Goal: Task Accomplishment & Management: Manage account settings

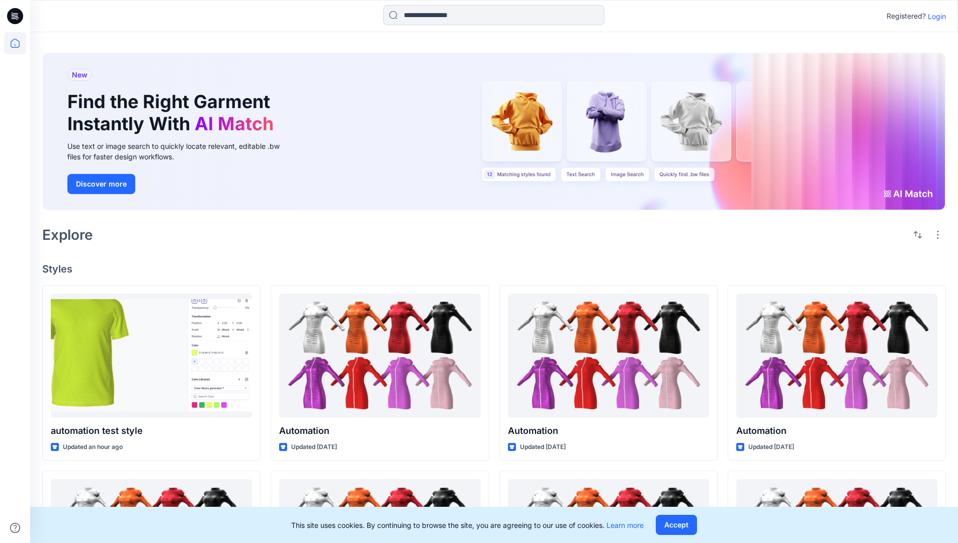
click at [934, 16] on p "Login" at bounding box center [936, 16] width 18 height 11
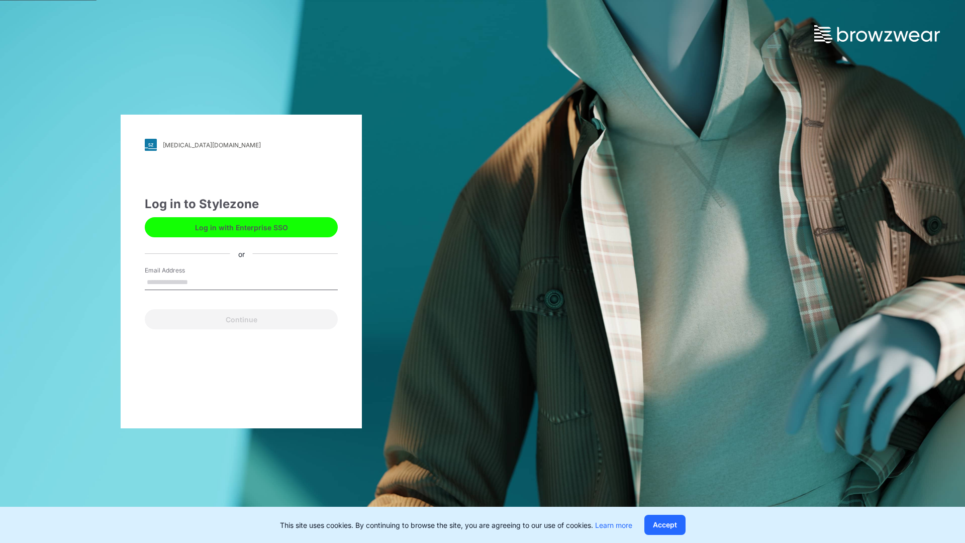
click at [199, 281] on input "Email Address" at bounding box center [241, 282] width 193 height 15
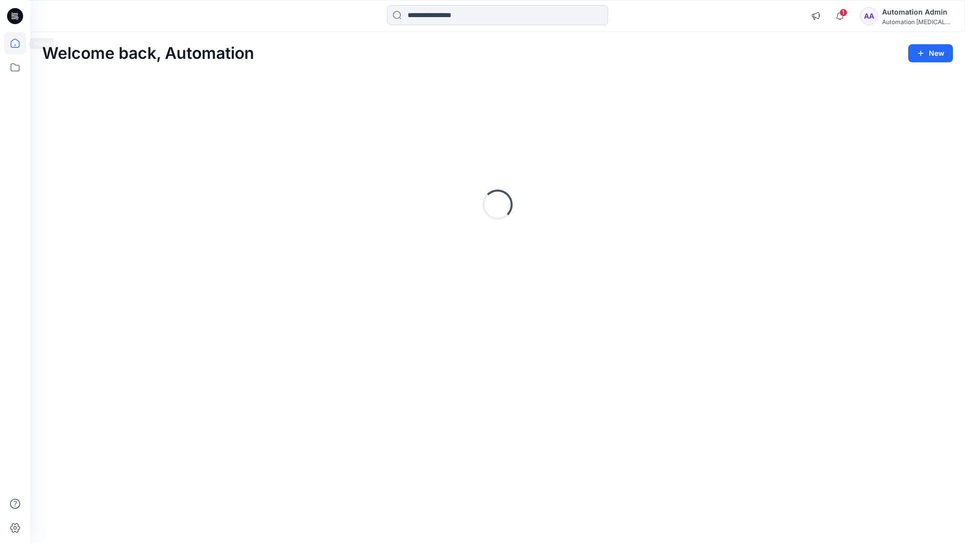
click at [19, 43] on icon at bounding box center [15, 43] width 9 height 9
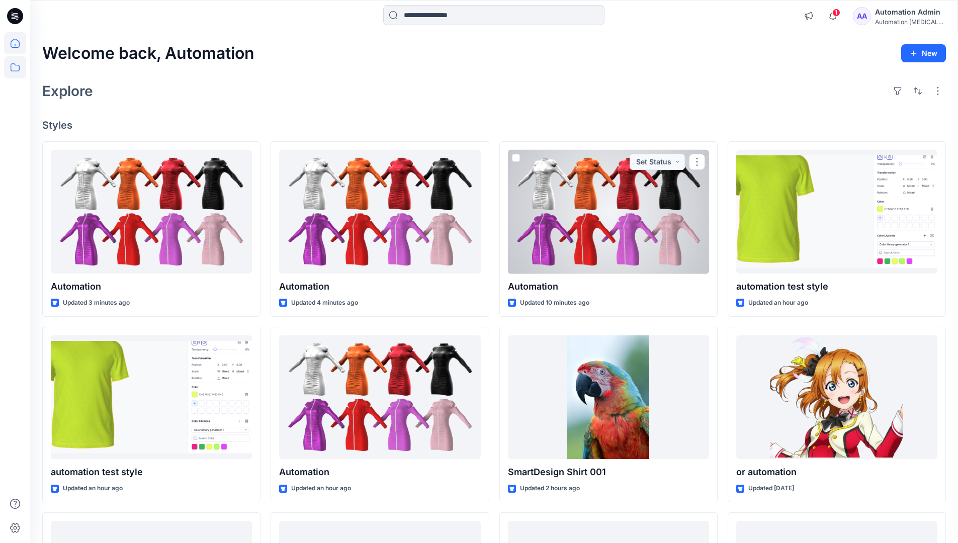
click at [15, 66] on icon at bounding box center [15, 67] width 22 height 22
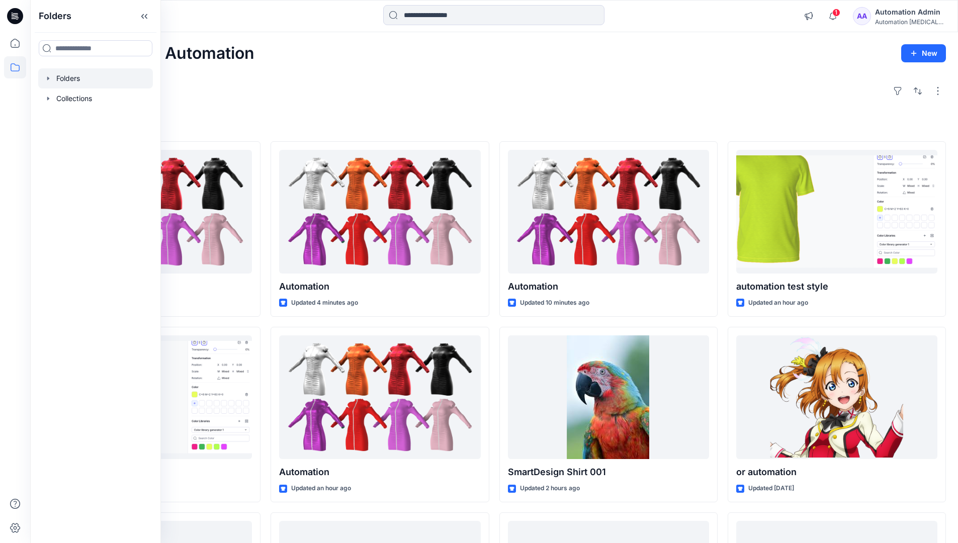
click at [71, 79] on div at bounding box center [95, 78] width 115 height 20
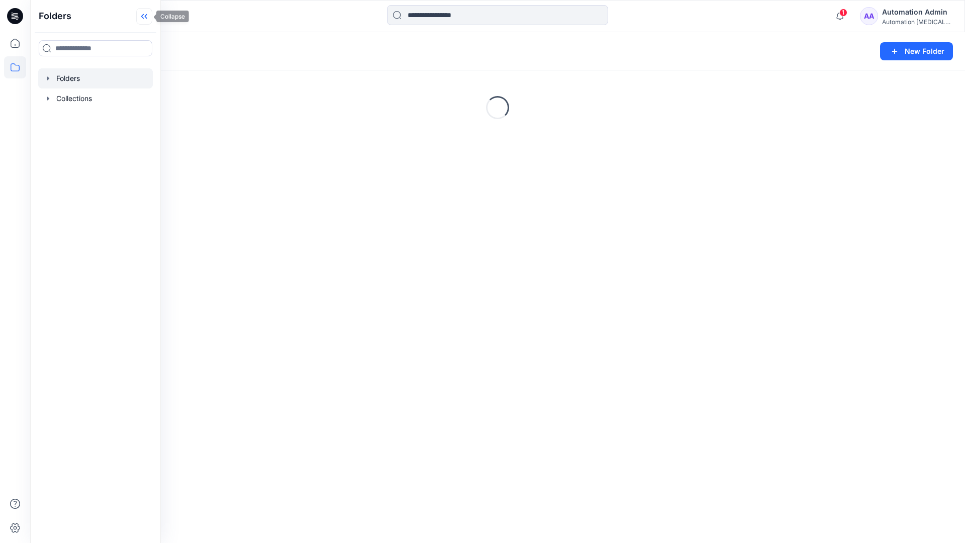
click at [148, 15] on icon at bounding box center [144, 16] width 16 height 17
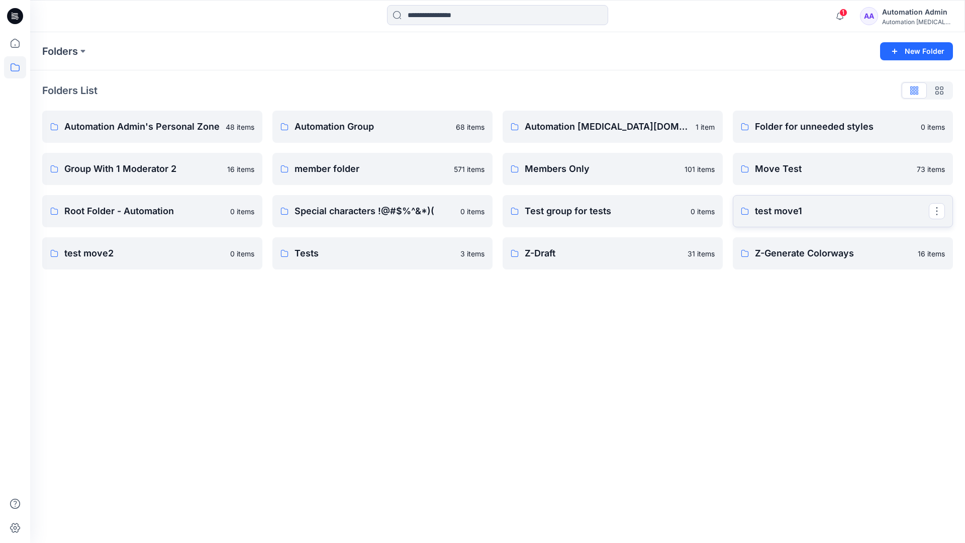
click at [784, 212] on p "test move1" at bounding box center [842, 211] width 174 height 14
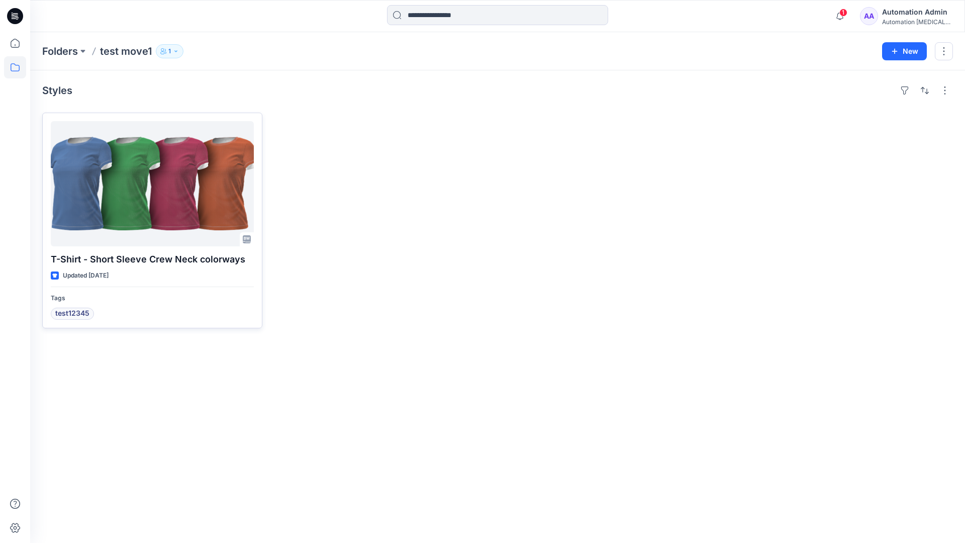
click at [139, 184] on div at bounding box center [152, 183] width 203 height 125
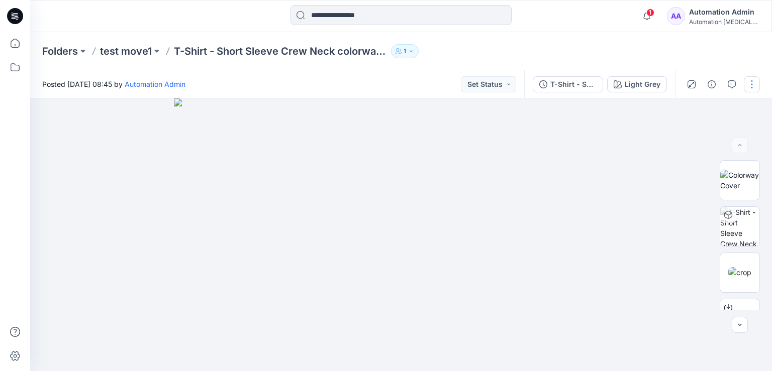
click at [752, 84] on button "button" at bounding box center [752, 84] width 16 height 16
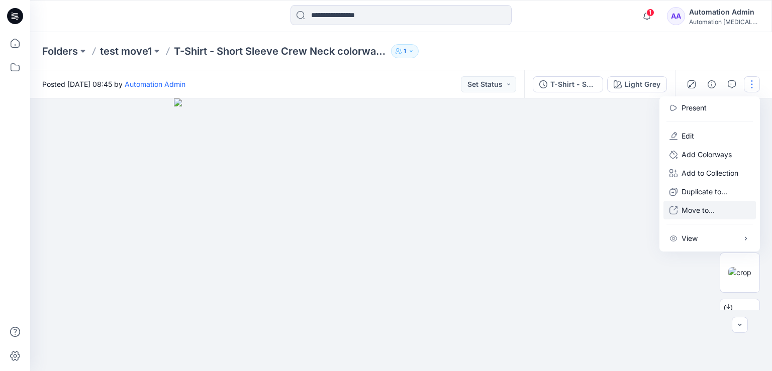
click at [695, 211] on p "Move to..." at bounding box center [698, 210] width 33 height 11
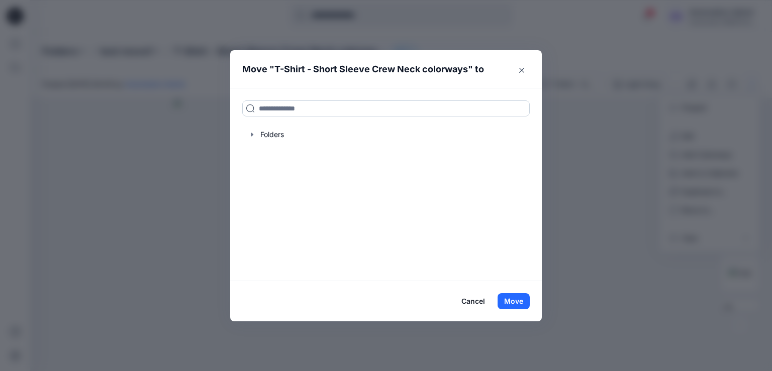
click at [269, 111] on input at bounding box center [386, 109] width 288 height 16
drag, startPoint x: 269, startPoint y: 111, endPoint x: 243, endPoint y: 109, distance: 26.8
click at [243, 109] on input at bounding box center [386, 109] width 288 height 16
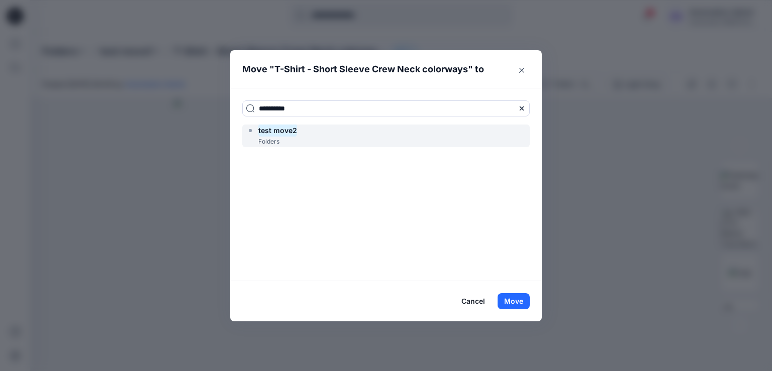
type input "**********"
click at [284, 134] on mark "test move2" at bounding box center [277, 131] width 39 height 14
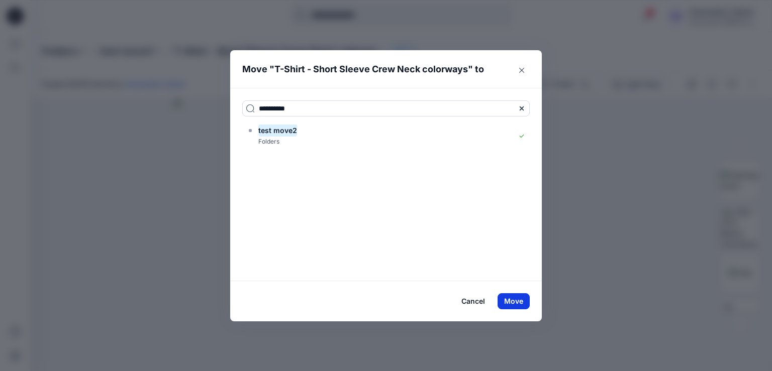
click at [512, 301] on button "Move" at bounding box center [514, 302] width 32 height 16
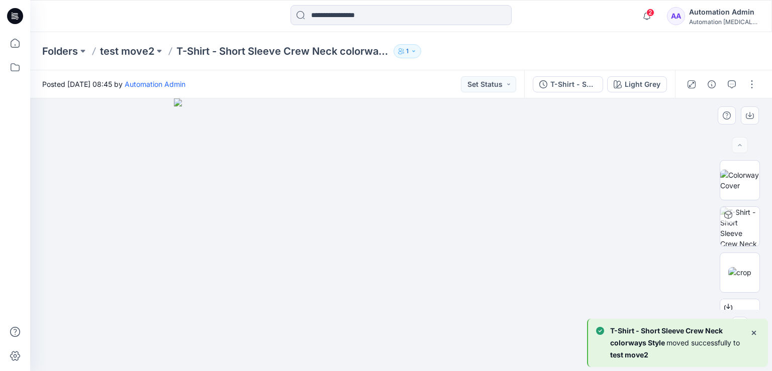
click at [113, 156] on div at bounding box center [401, 235] width 742 height 273
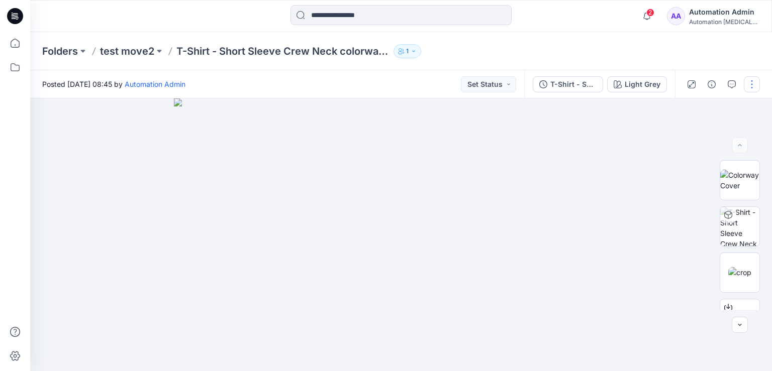
click at [752, 86] on button "button" at bounding box center [752, 84] width 16 height 16
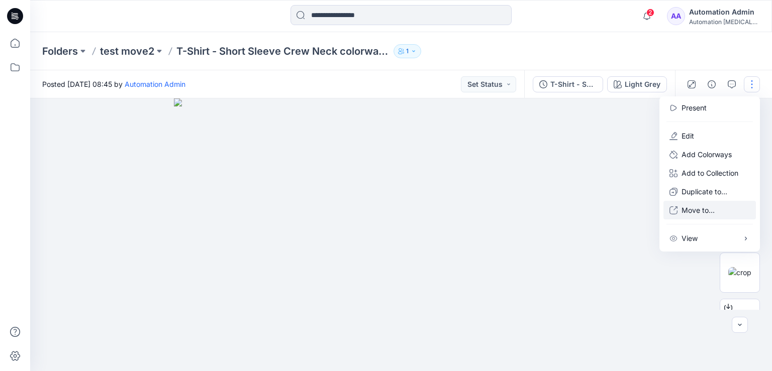
click at [694, 211] on p "Move to..." at bounding box center [698, 210] width 33 height 11
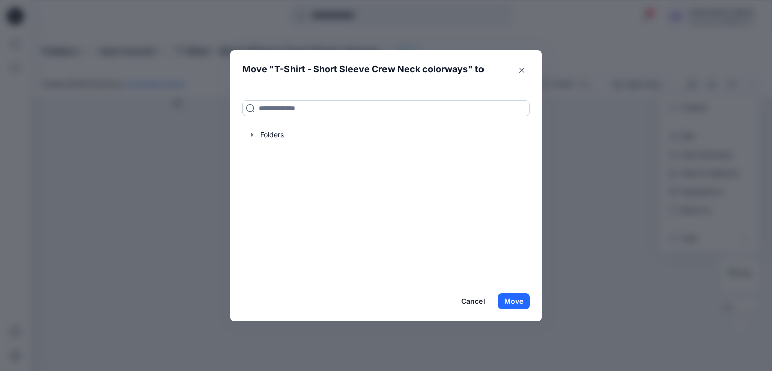
click at [337, 107] on input at bounding box center [386, 109] width 288 height 16
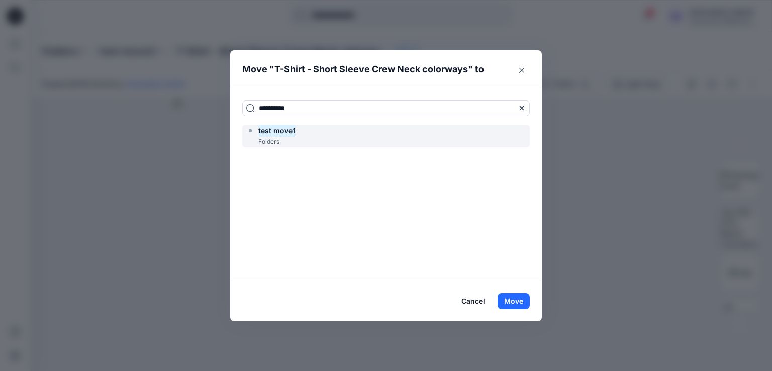
type input "**********"
click at [321, 133] on div "test move1 Folders" at bounding box center [386, 136] width 288 height 23
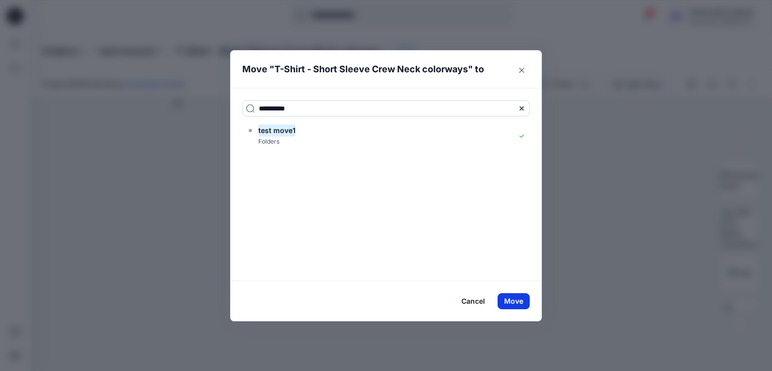
click at [516, 301] on button "Move" at bounding box center [514, 302] width 32 height 16
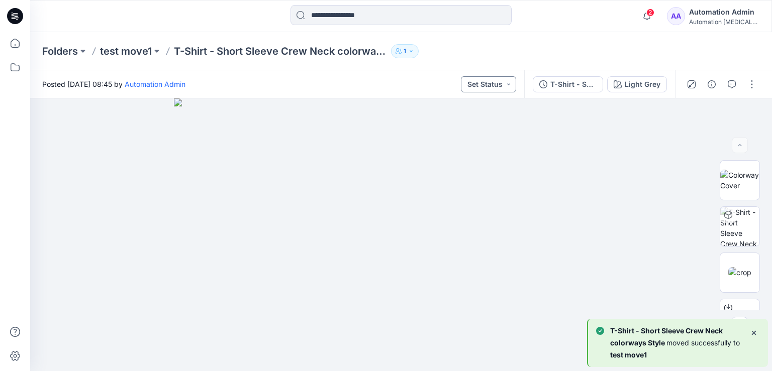
click at [499, 82] on button "Set Status" at bounding box center [488, 84] width 55 height 16
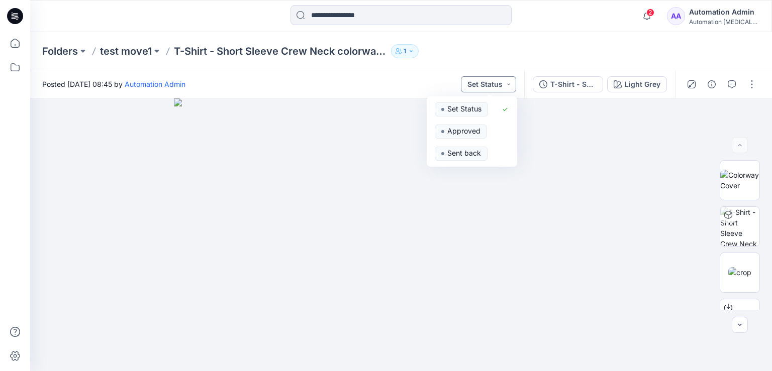
click at [497, 83] on button "Set Status" at bounding box center [488, 84] width 55 height 16
click at [600, 82] on button "T-Shirt - Short Sleeve" at bounding box center [568, 84] width 70 height 16
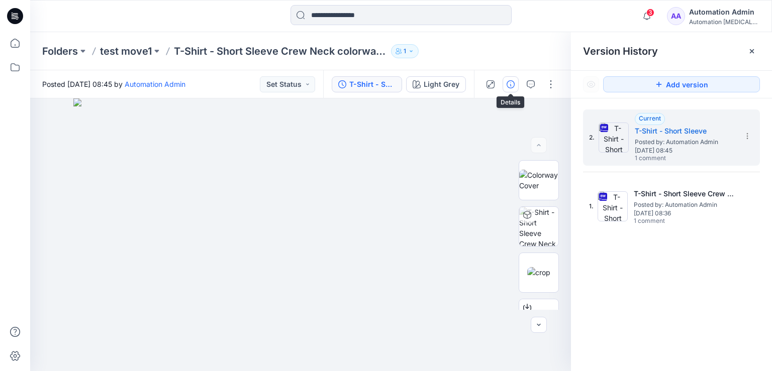
click at [508, 85] on icon "button" at bounding box center [511, 84] width 8 height 8
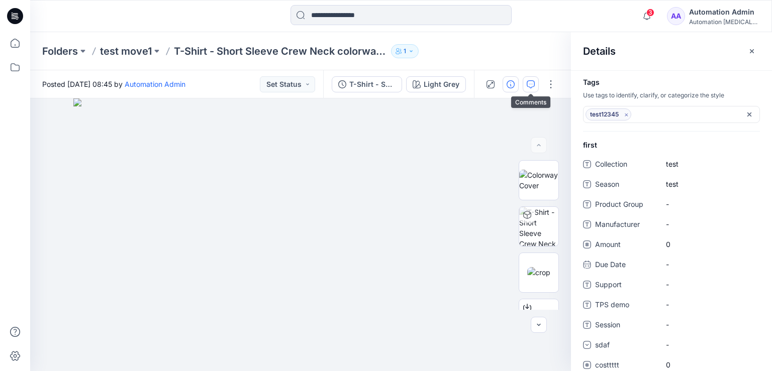
click at [534, 85] on icon "button" at bounding box center [531, 84] width 8 height 8
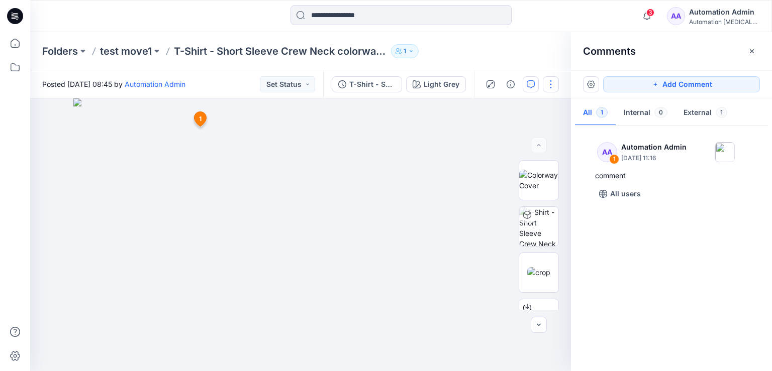
click at [551, 83] on button "button" at bounding box center [551, 84] width 16 height 16
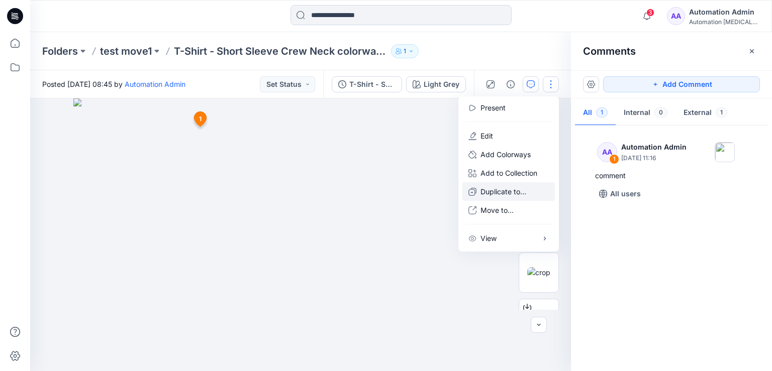
click at [505, 192] on p "Duplicate to..." at bounding box center [504, 191] width 46 height 11
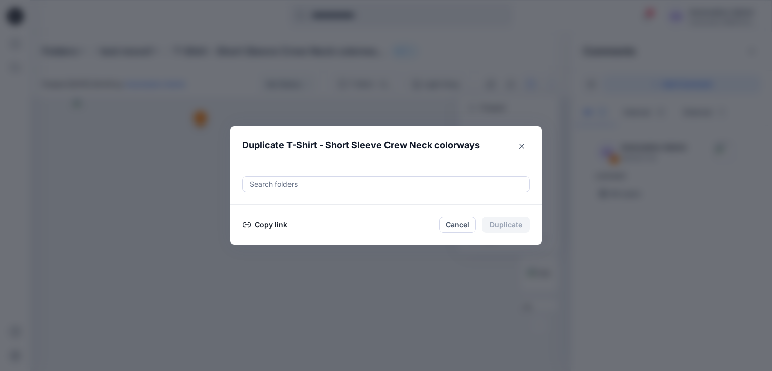
click at [264, 225] on button "Copy link" at bounding box center [265, 225] width 46 height 12
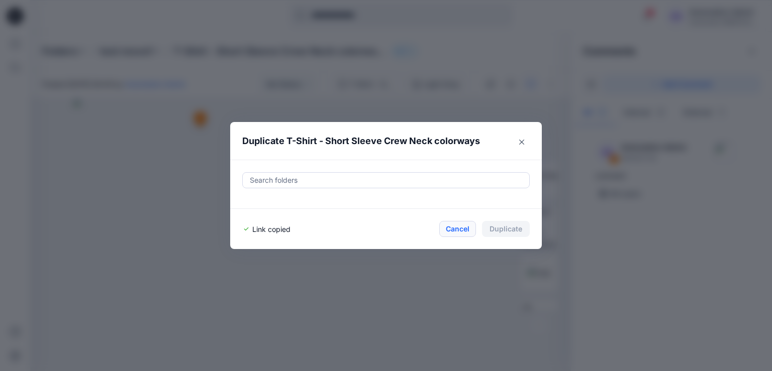
click at [457, 228] on button "Cancel" at bounding box center [457, 229] width 37 height 16
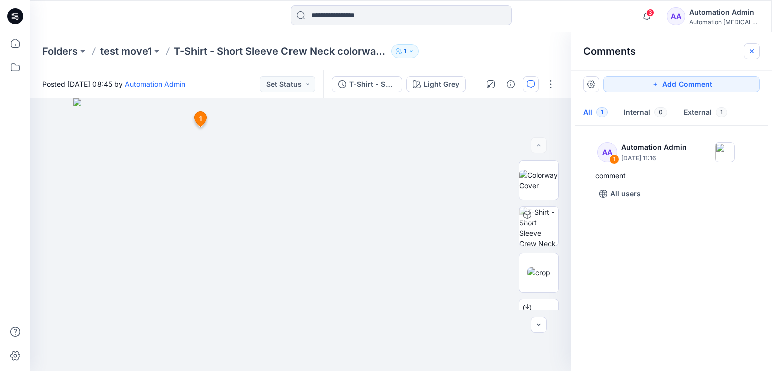
click at [755, 53] on icon "button" at bounding box center [752, 51] width 8 height 8
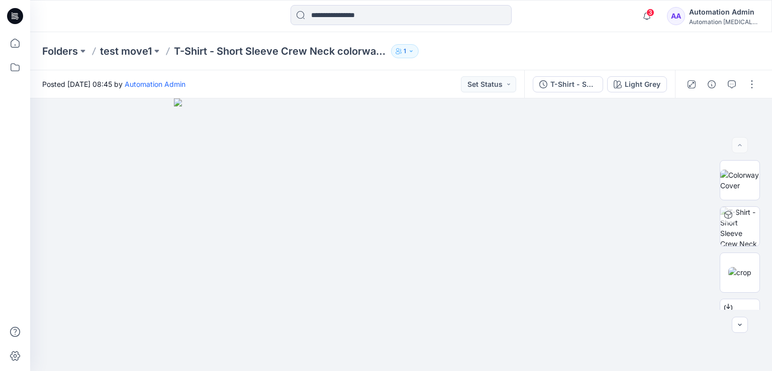
scroll to position [138, 0]
click at [755, 87] on button "button" at bounding box center [752, 84] width 16 height 16
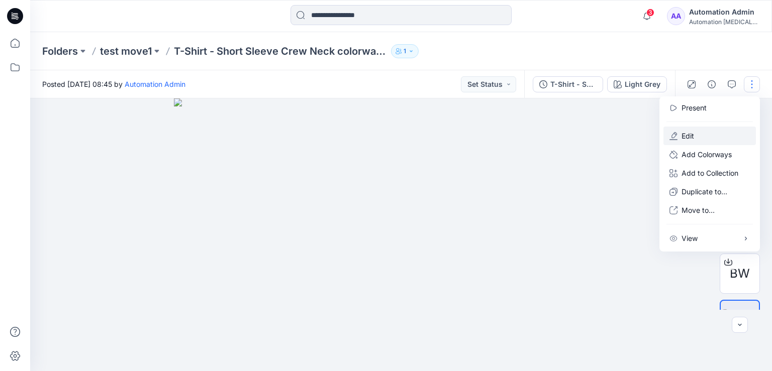
click at [712, 135] on button "Edit" at bounding box center [709, 136] width 92 height 19
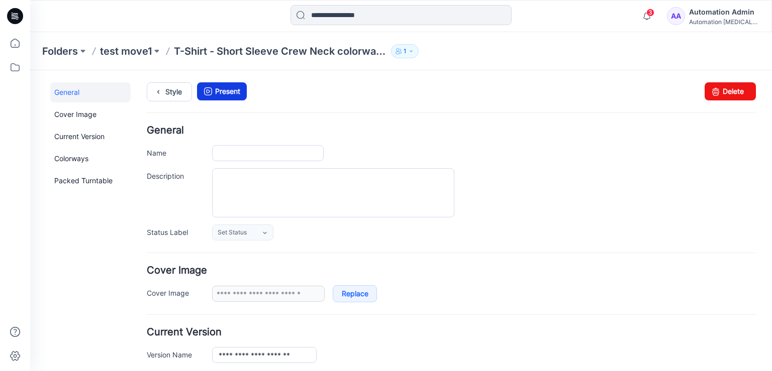
click at [228, 91] on link "Present" at bounding box center [222, 91] width 50 height 18
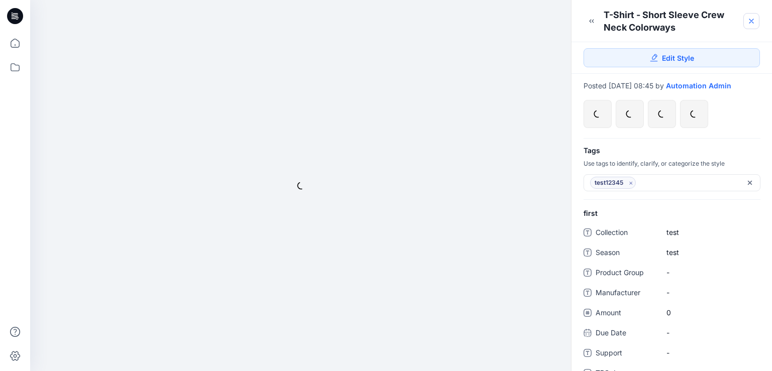
click at [750, 20] on icon at bounding box center [751, 21] width 4 height 4
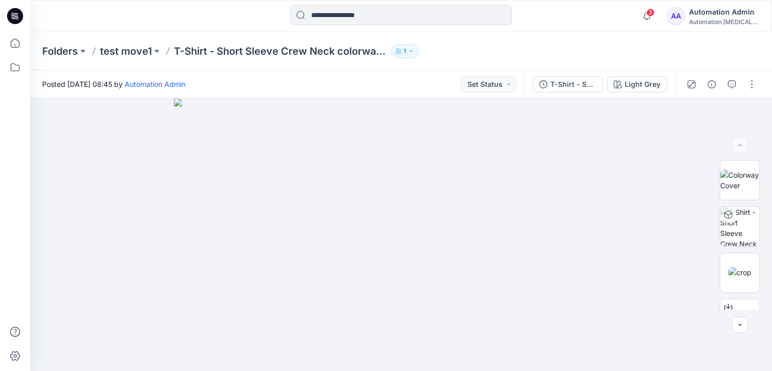
click at [726, 14] on div "Automation Admin" at bounding box center [724, 12] width 70 height 12
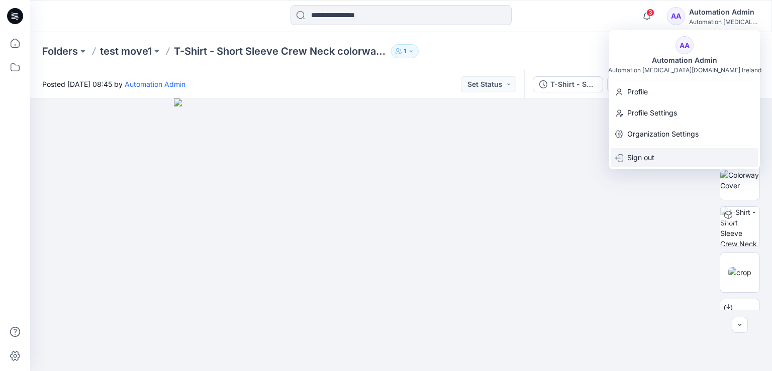
click at [655, 158] on div "Sign out" at bounding box center [684, 157] width 147 height 19
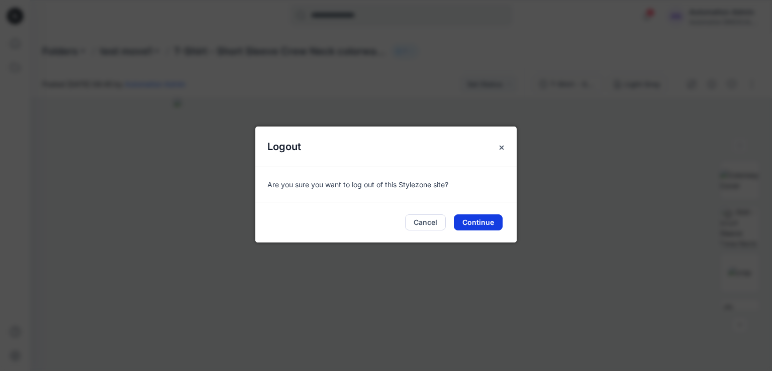
click at [480, 223] on button "Continue" at bounding box center [478, 223] width 49 height 16
